Goal: Task Accomplishment & Management: Use online tool/utility

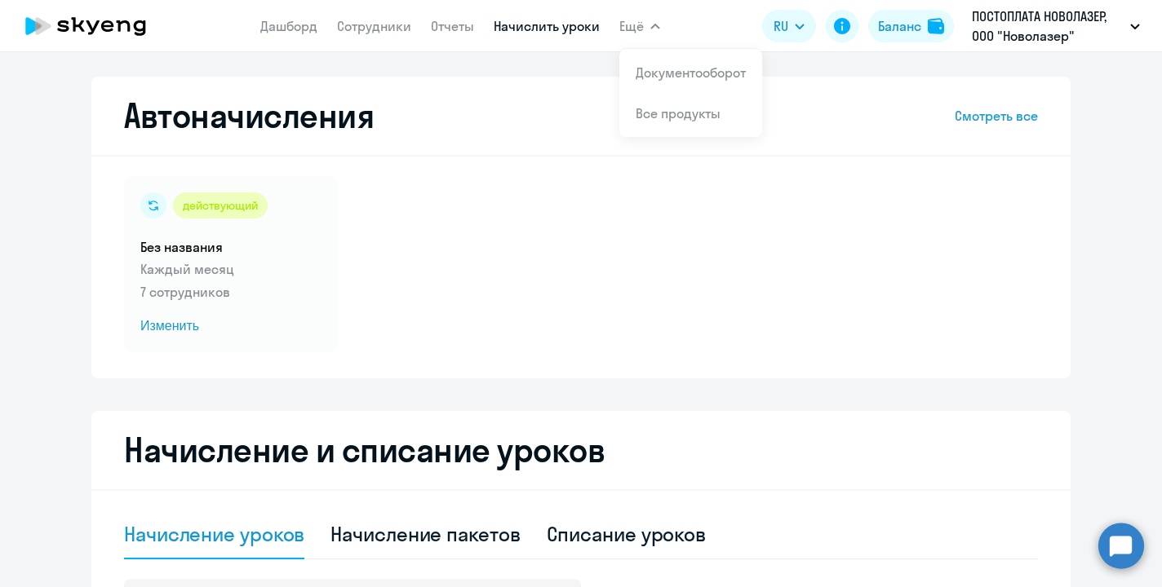
select select "10"
click at [657, 78] on link "Документооборот" at bounding box center [690, 72] width 110 height 16
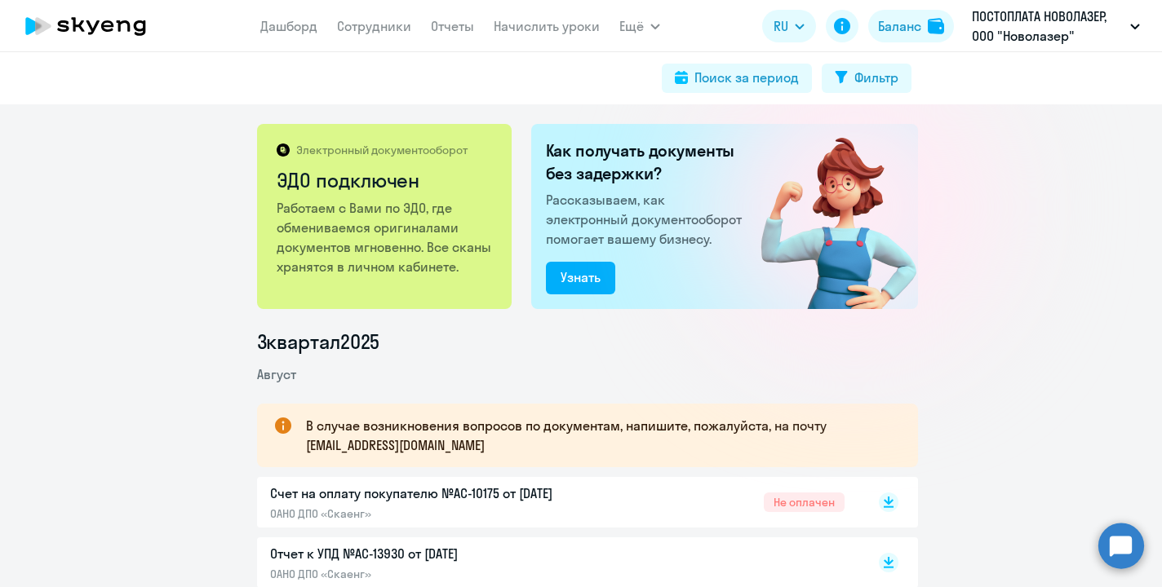
scroll to position [32, 0]
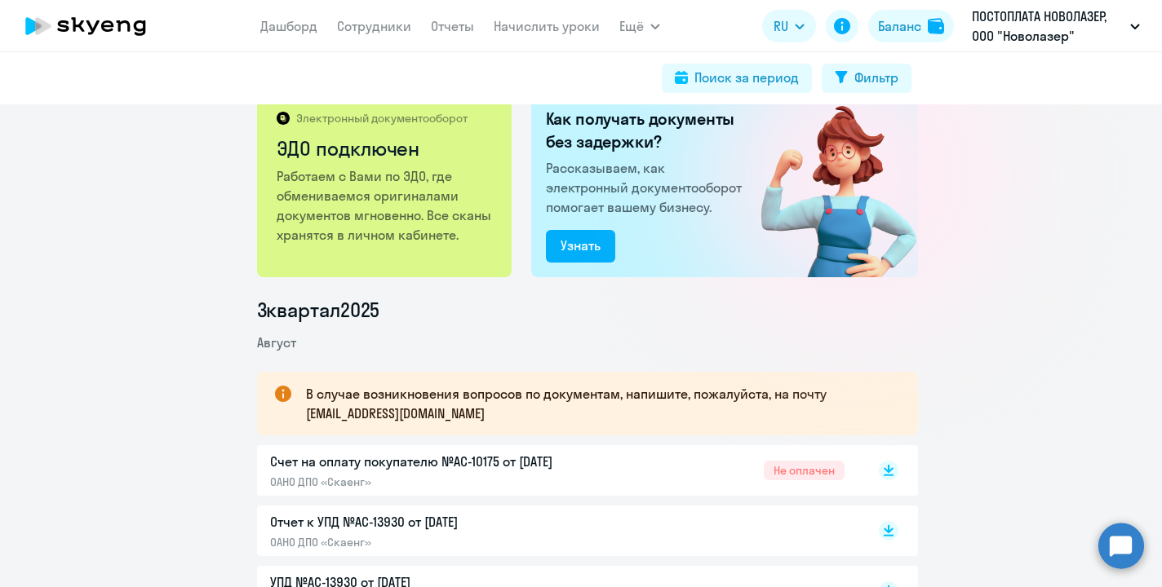
click at [415, 472] on div "Счет на оплату покупателю №AC-10175 от [DATE] ОАНО ДПО «Скаенг»" at bounding box center [441, 471] width 343 height 38
click at [552, 23] on link "Начислить уроки" at bounding box center [547, 26] width 106 height 16
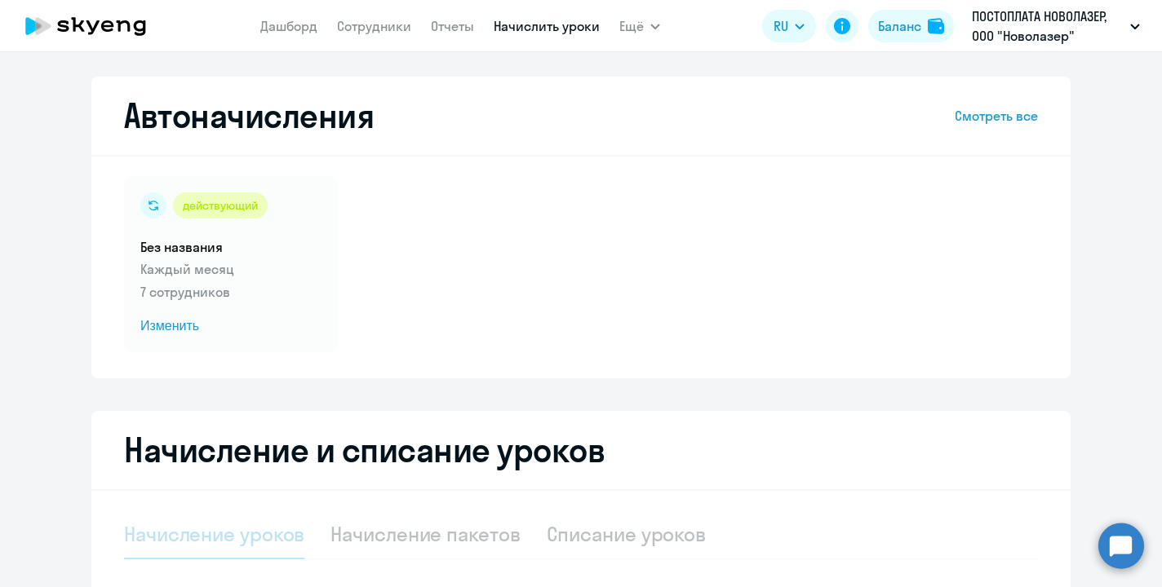
select select "10"
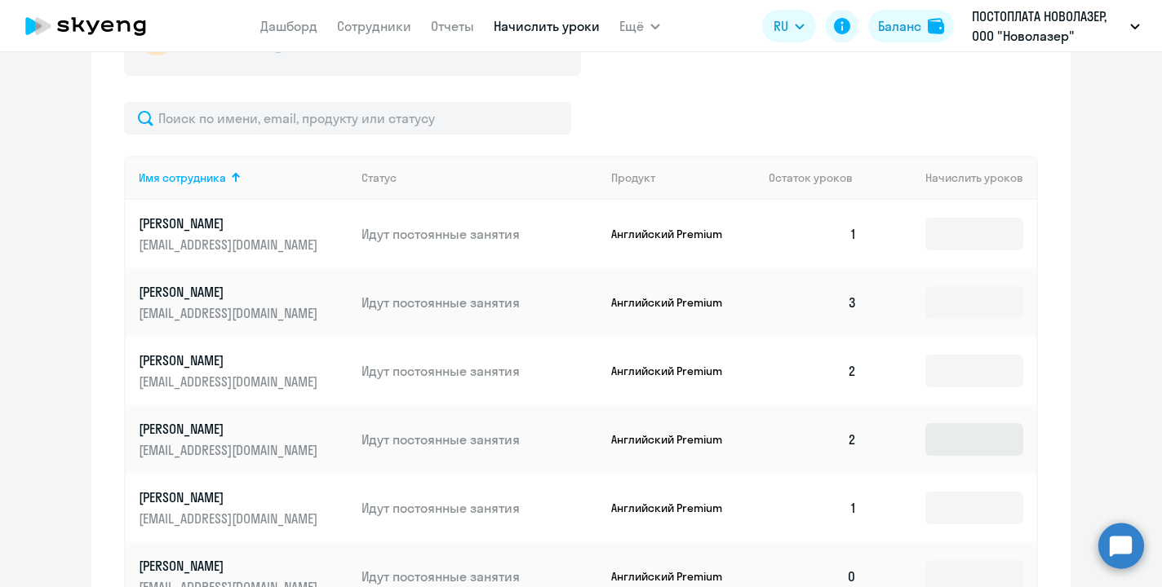
scroll to position [617, 0]
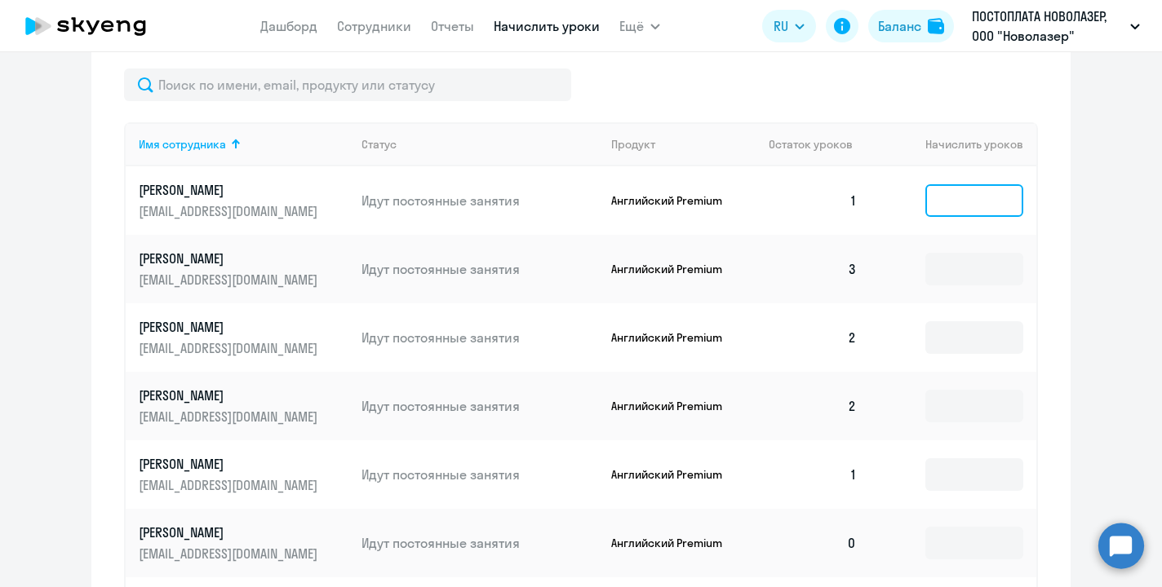
click at [976, 199] on input at bounding box center [974, 200] width 98 height 33
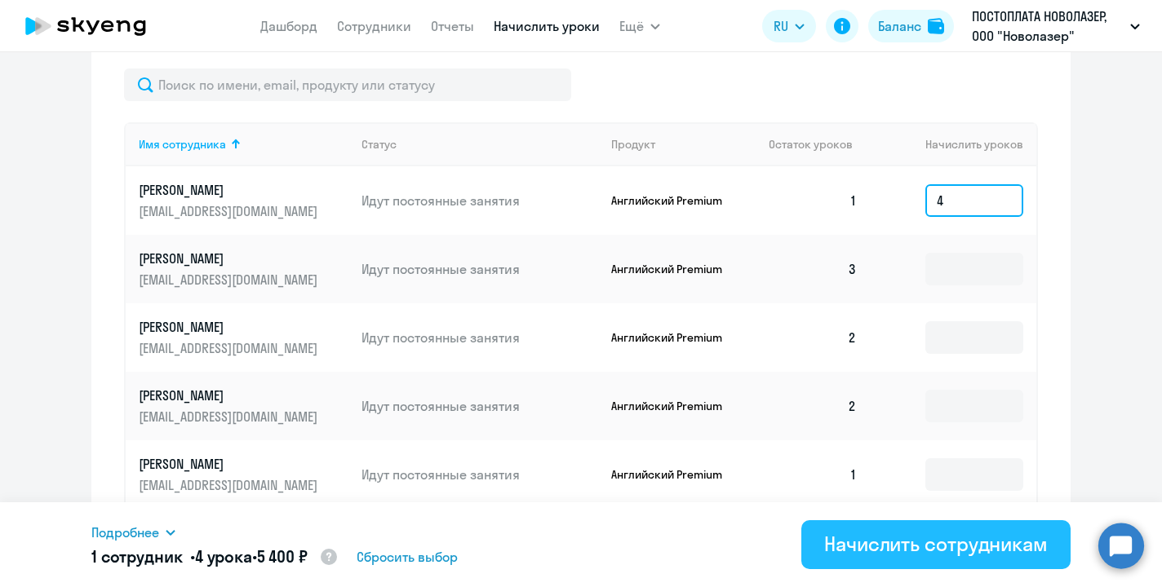
type input "4"
click at [946, 569] on button "Начислить сотрудникам" at bounding box center [935, 544] width 269 height 49
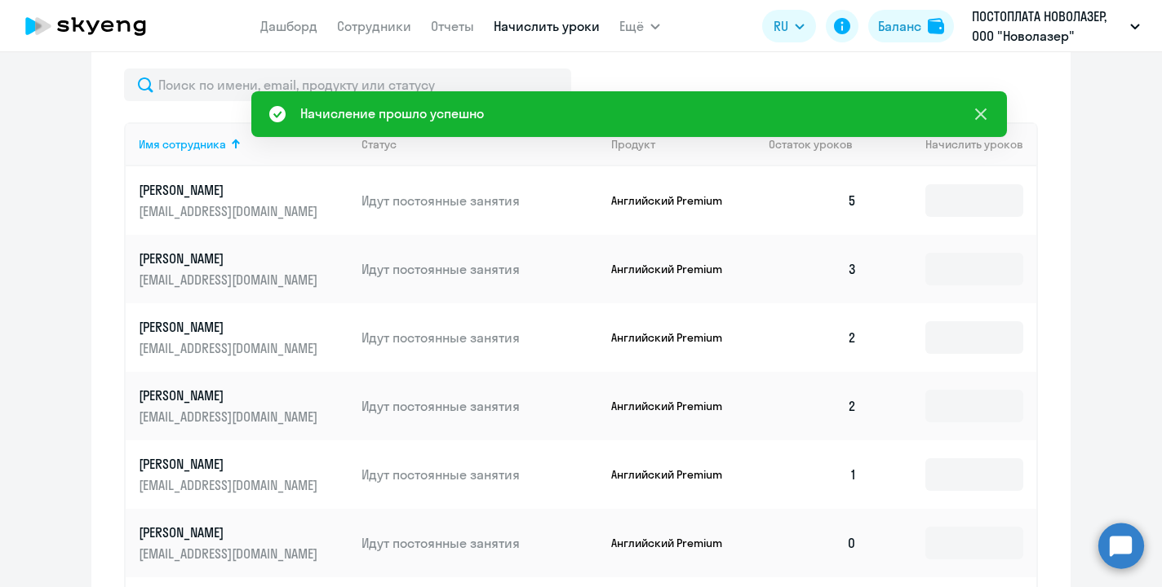
click at [980, 112] on icon at bounding box center [981, 114] width 20 height 20
